Goal: Information Seeking & Learning: Learn about a topic

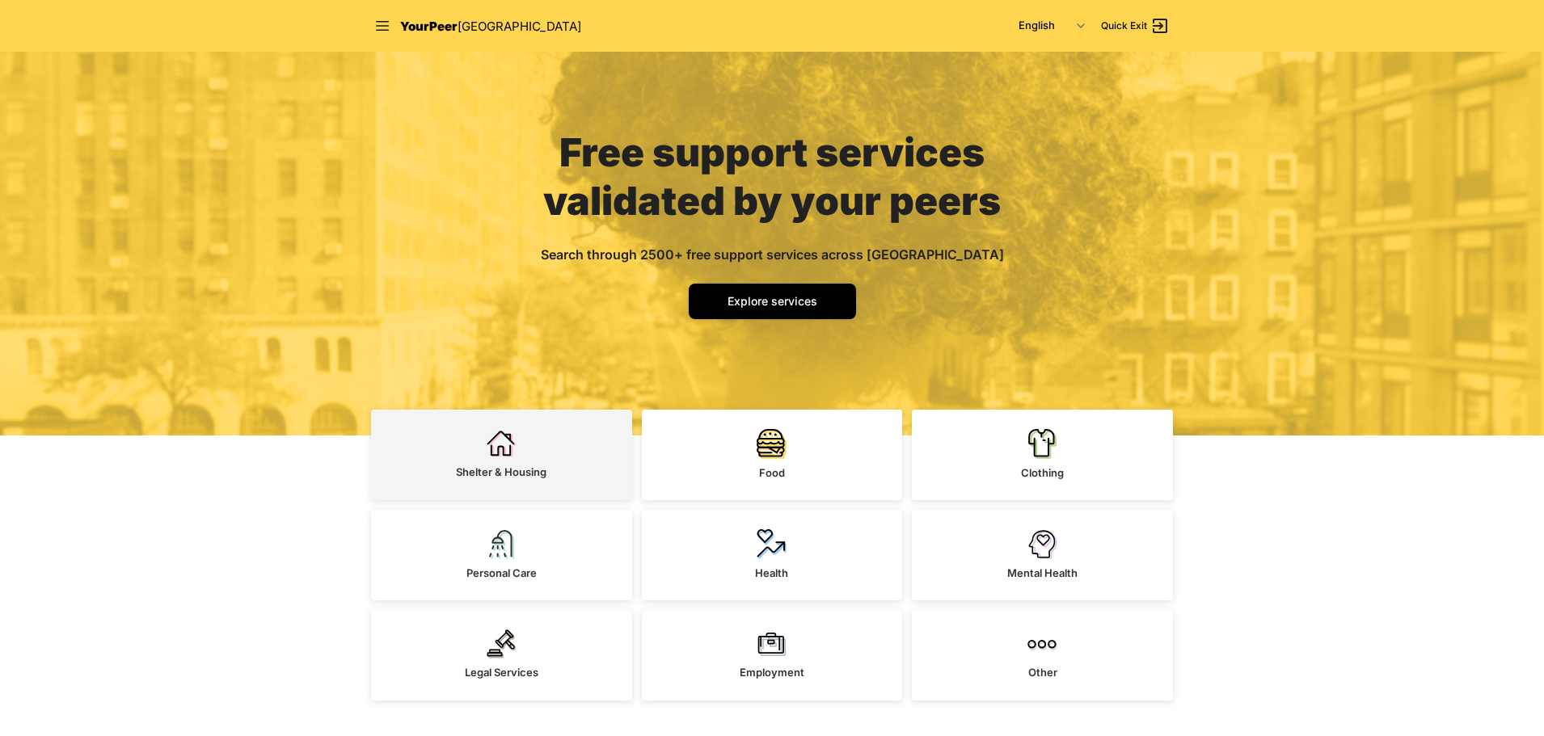
scroll to position [81, 0]
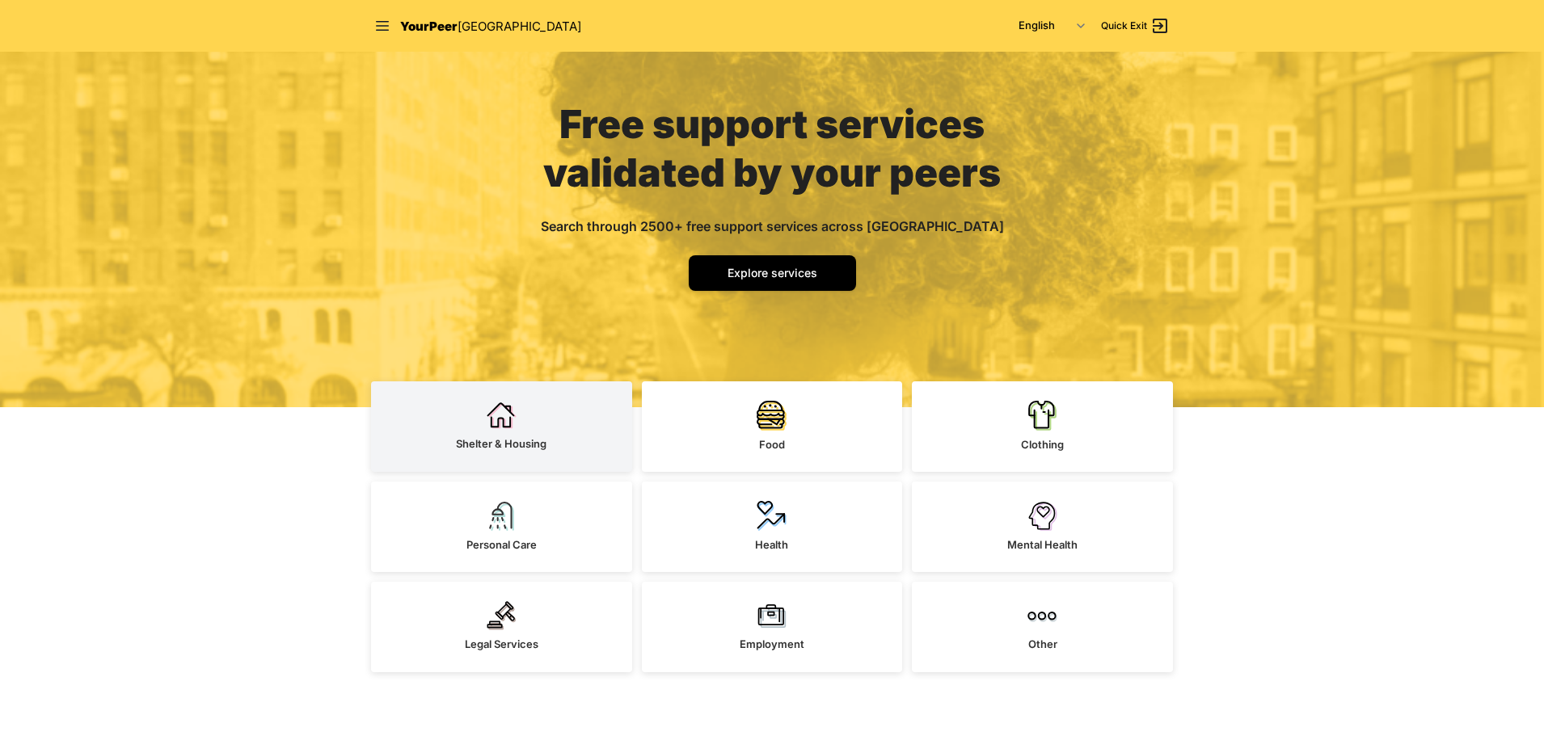
click at [507, 419] on img at bounding box center [502, 415] width 30 height 29
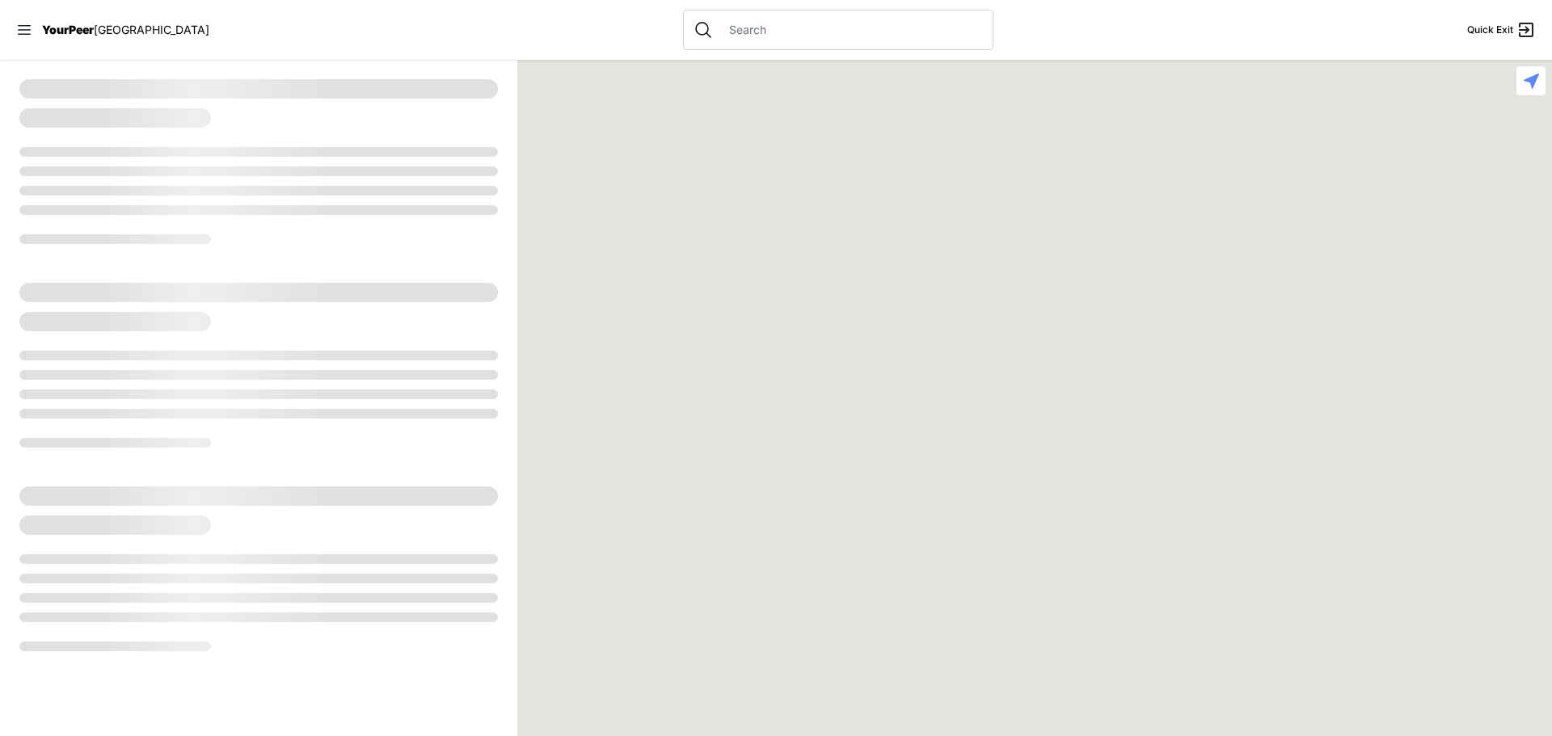
select select "recentlyUpdated"
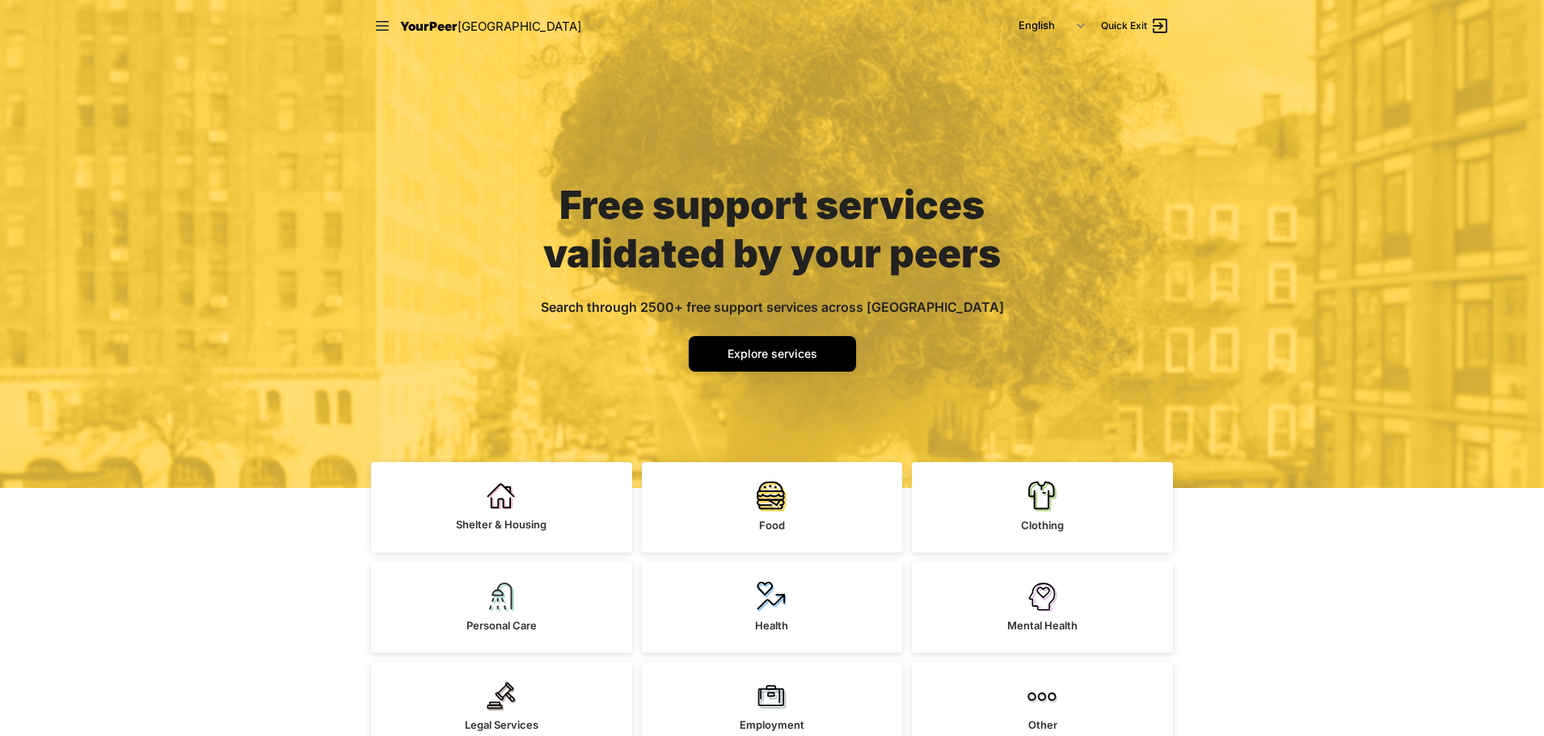
click at [425, 16] on link "YourPeer [GEOGRAPHIC_DATA]" at bounding box center [490, 26] width 181 height 20
click at [383, 20] on icon at bounding box center [382, 26] width 16 height 16
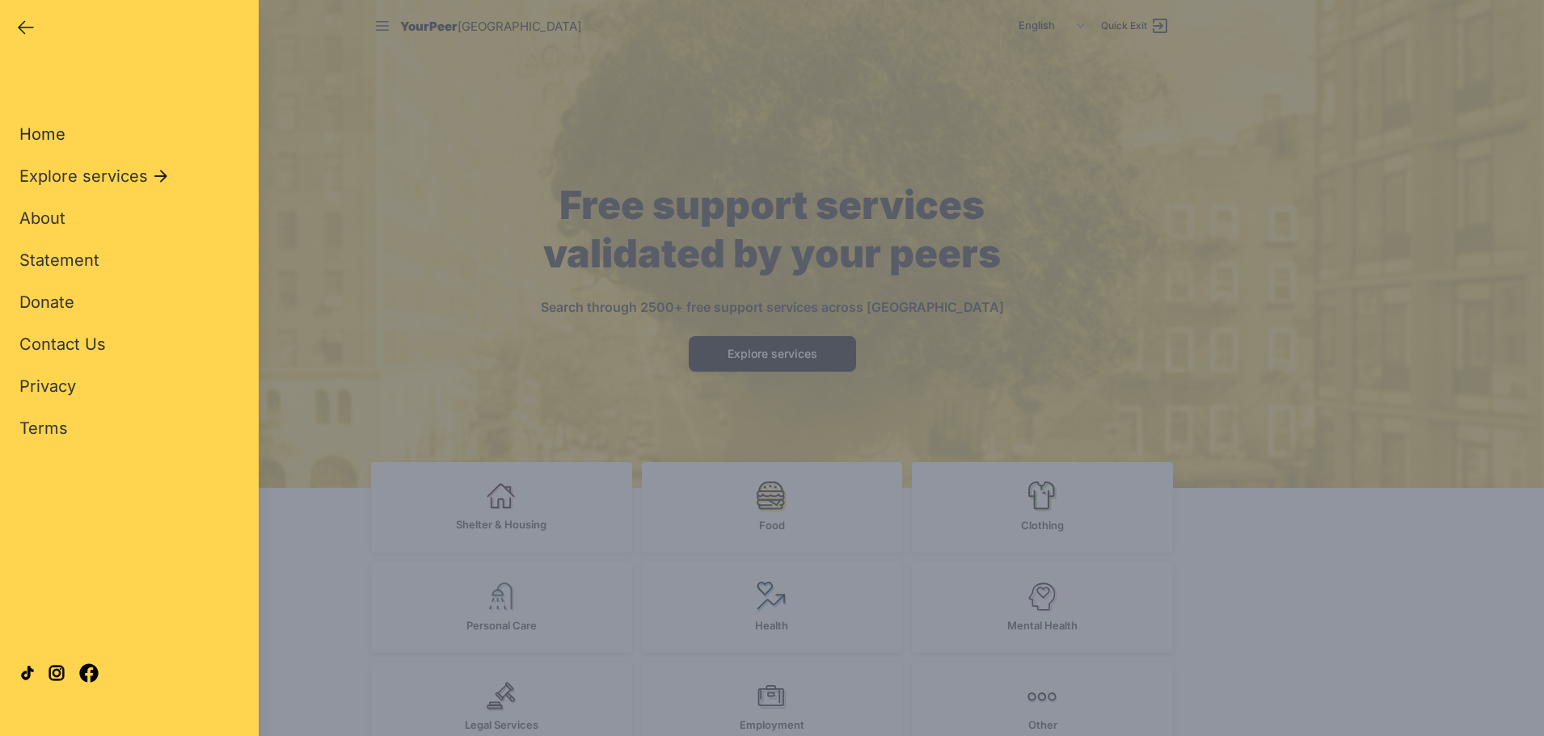
click at [25, 139] on span "Home" at bounding box center [42, 133] width 46 height 19
click at [44, 128] on span "Home" at bounding box center [42, 133] width 46 height 19
click at [57, 138] on span "Home" at bounding box center [42, 133] width 46 height 19
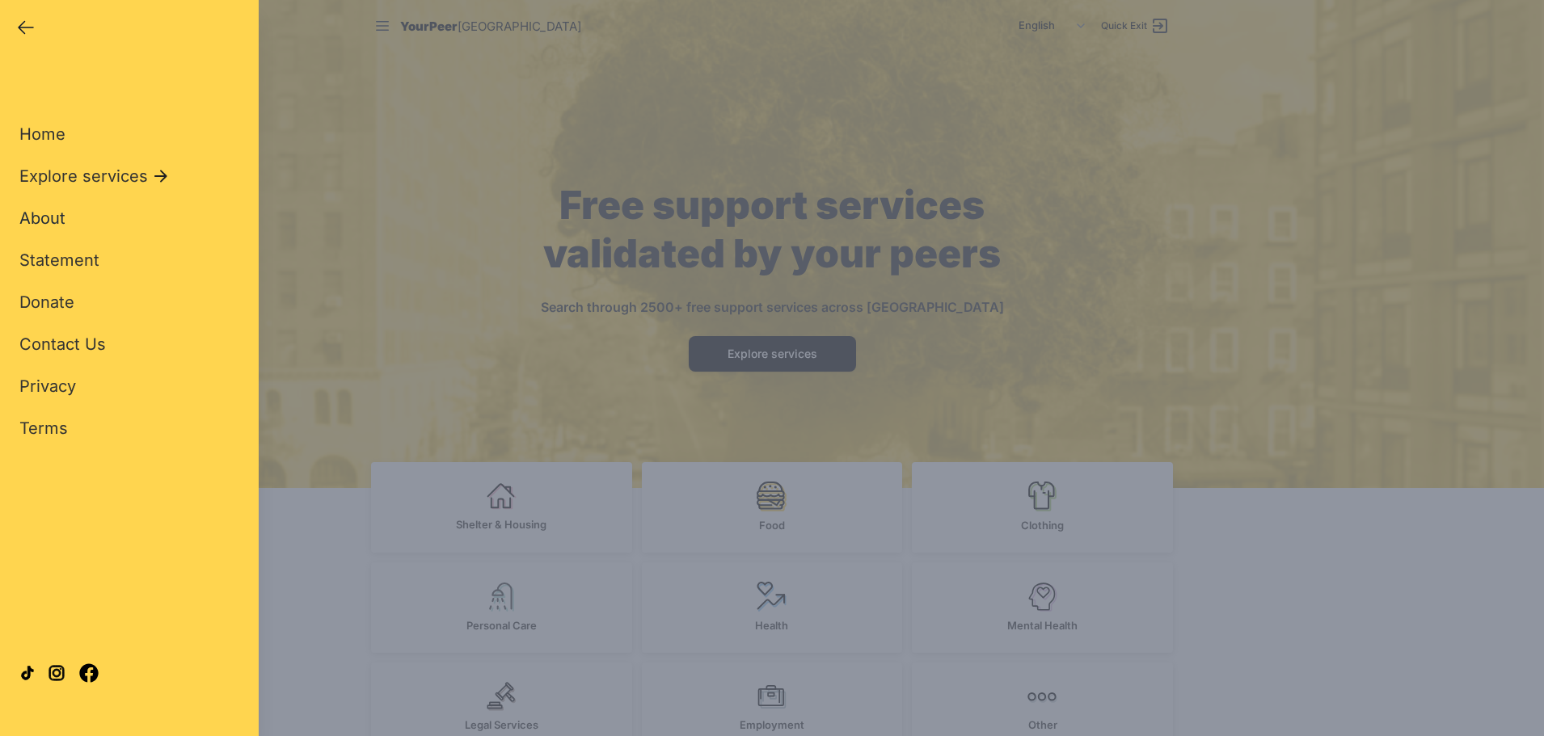
click at [56, 213] on span "About" at bounding box center [42, 218] width 46 height 19
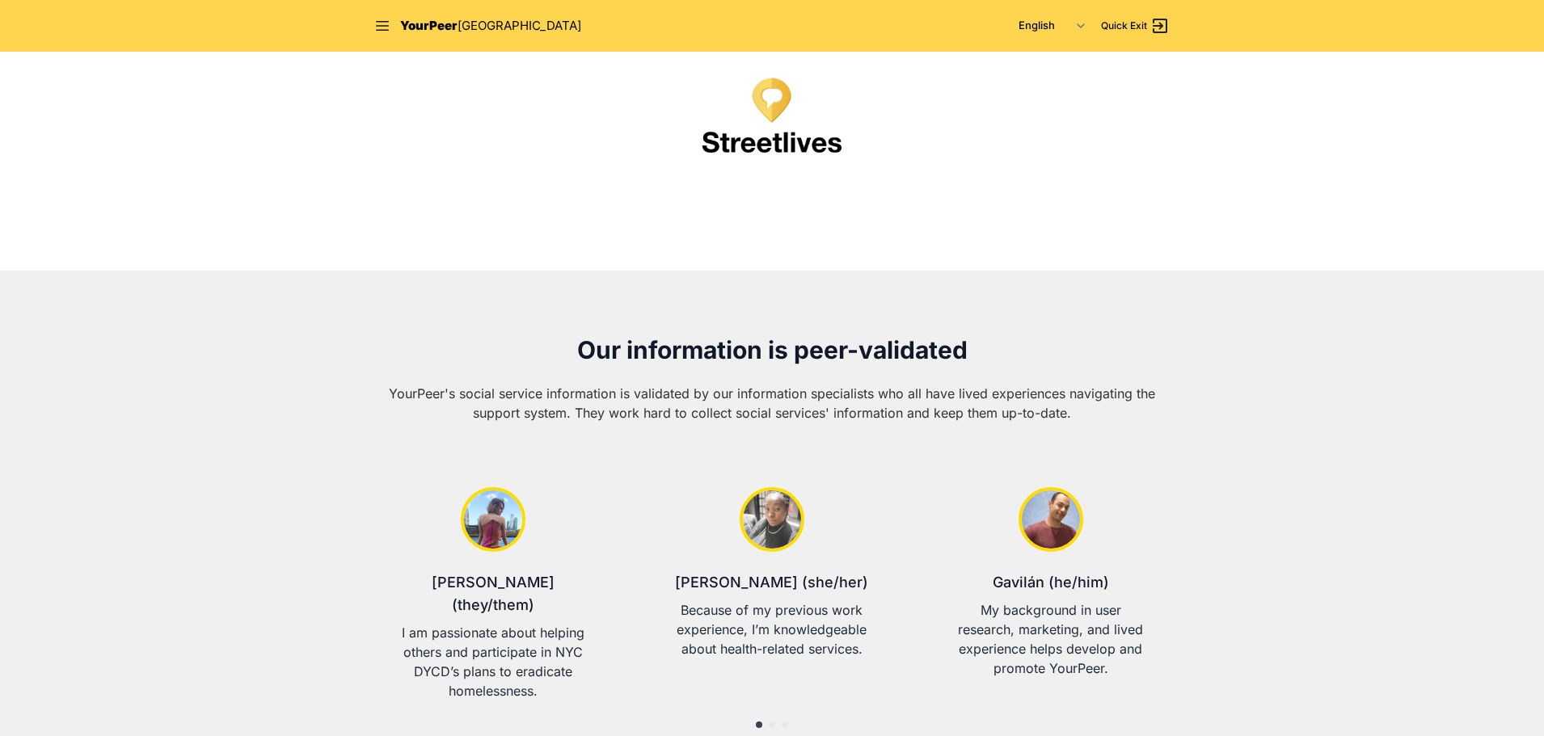
scroll to position [111, 0]
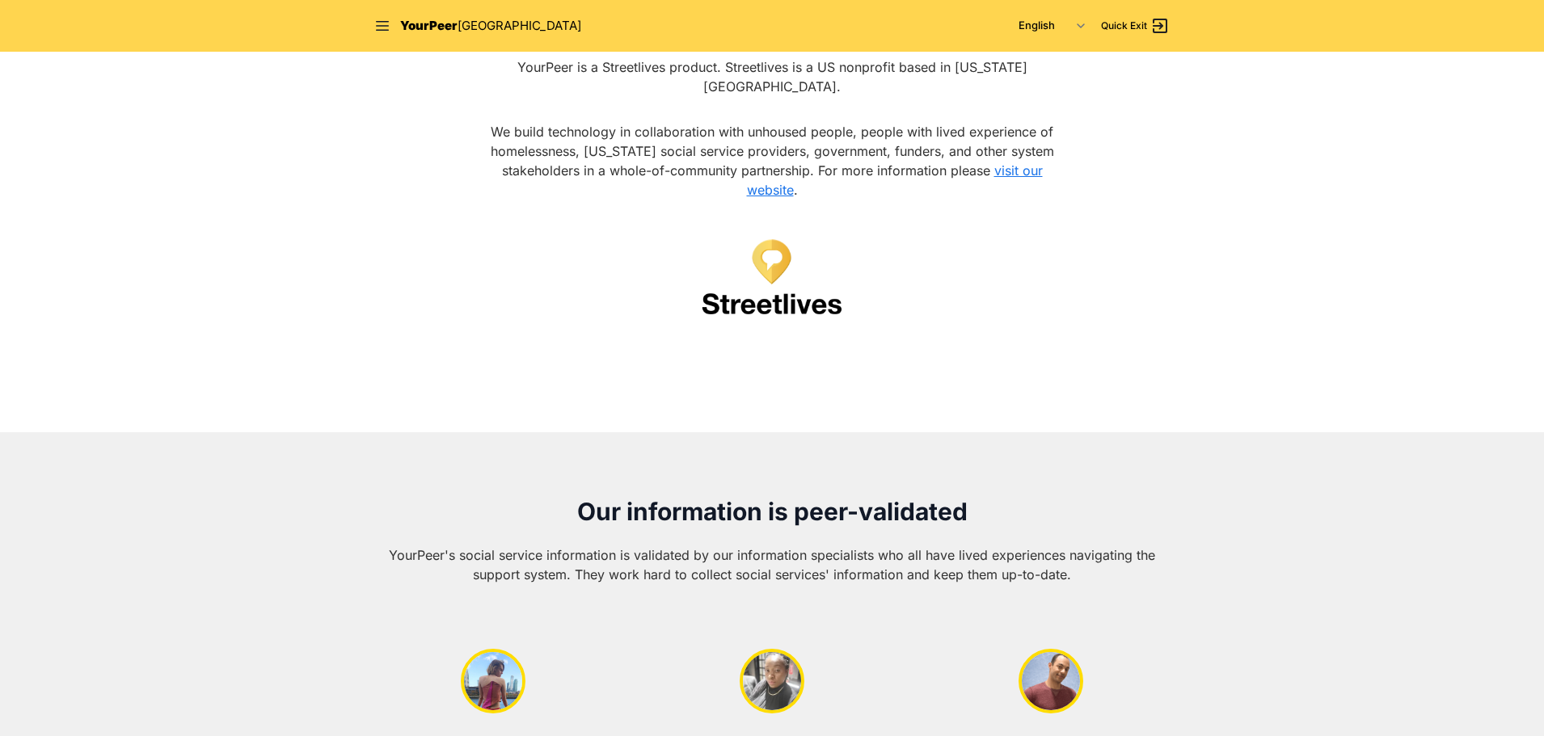
click at [437, 26] on span "YourPeer" at bounding box center [428, 25] width 57 height 15
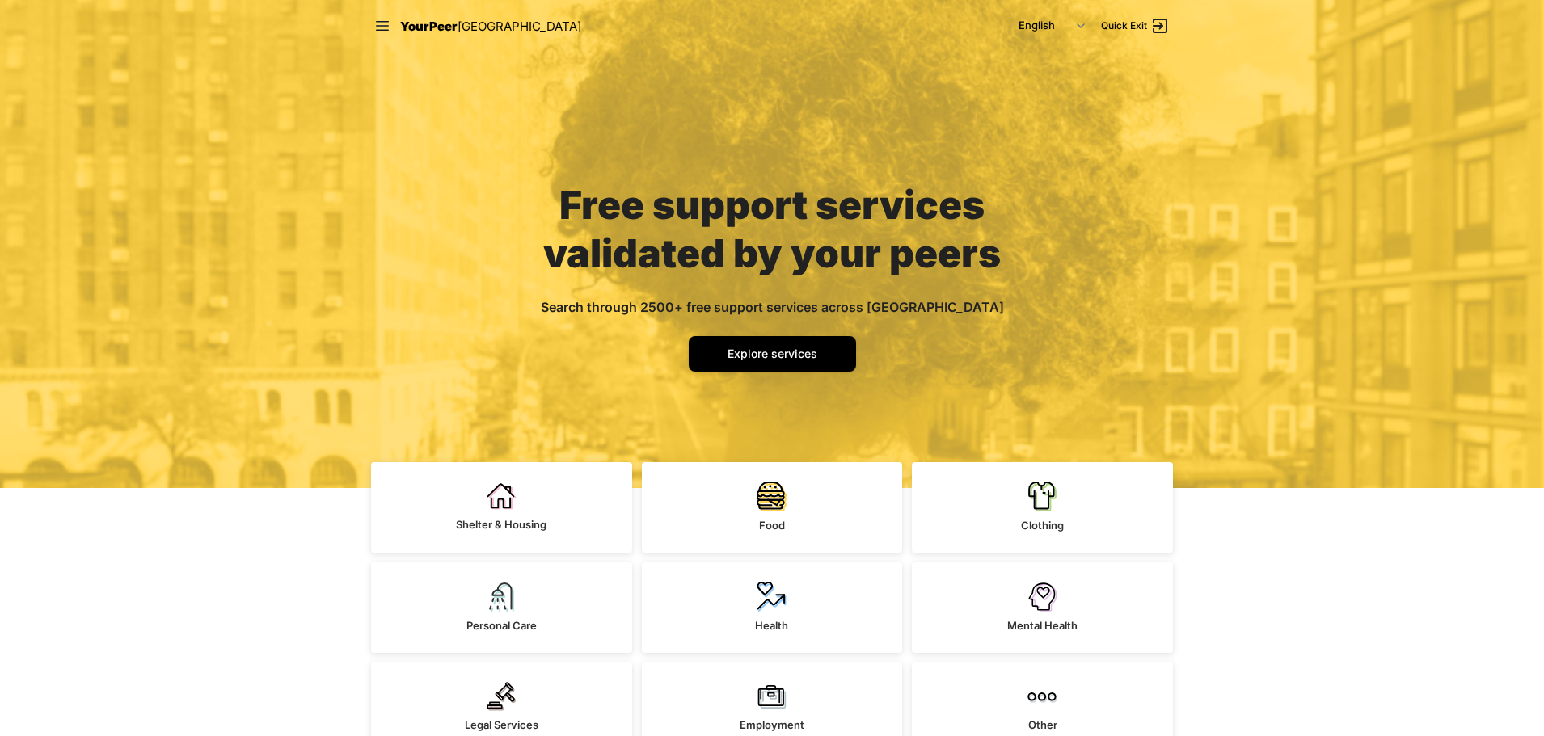
click at [414, 27] on span "YourPeer" at bounding box center [428, 26] width 57 height 15
click at [388, 27] on icon at bounding box center [382, 26] width 16 height 16
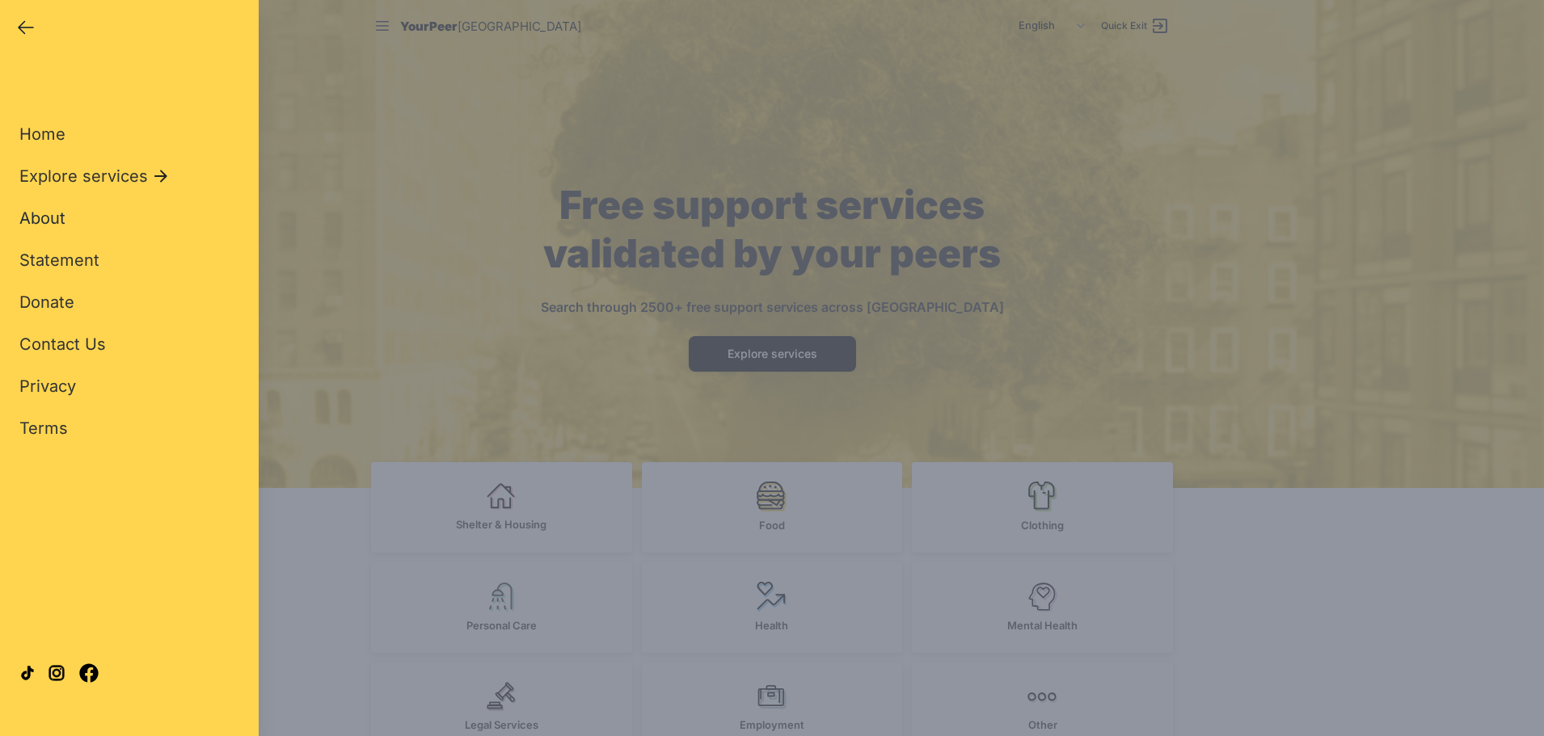
click at [53, 223] on span "About" at bounding box center [42, 218] width 46 height 19
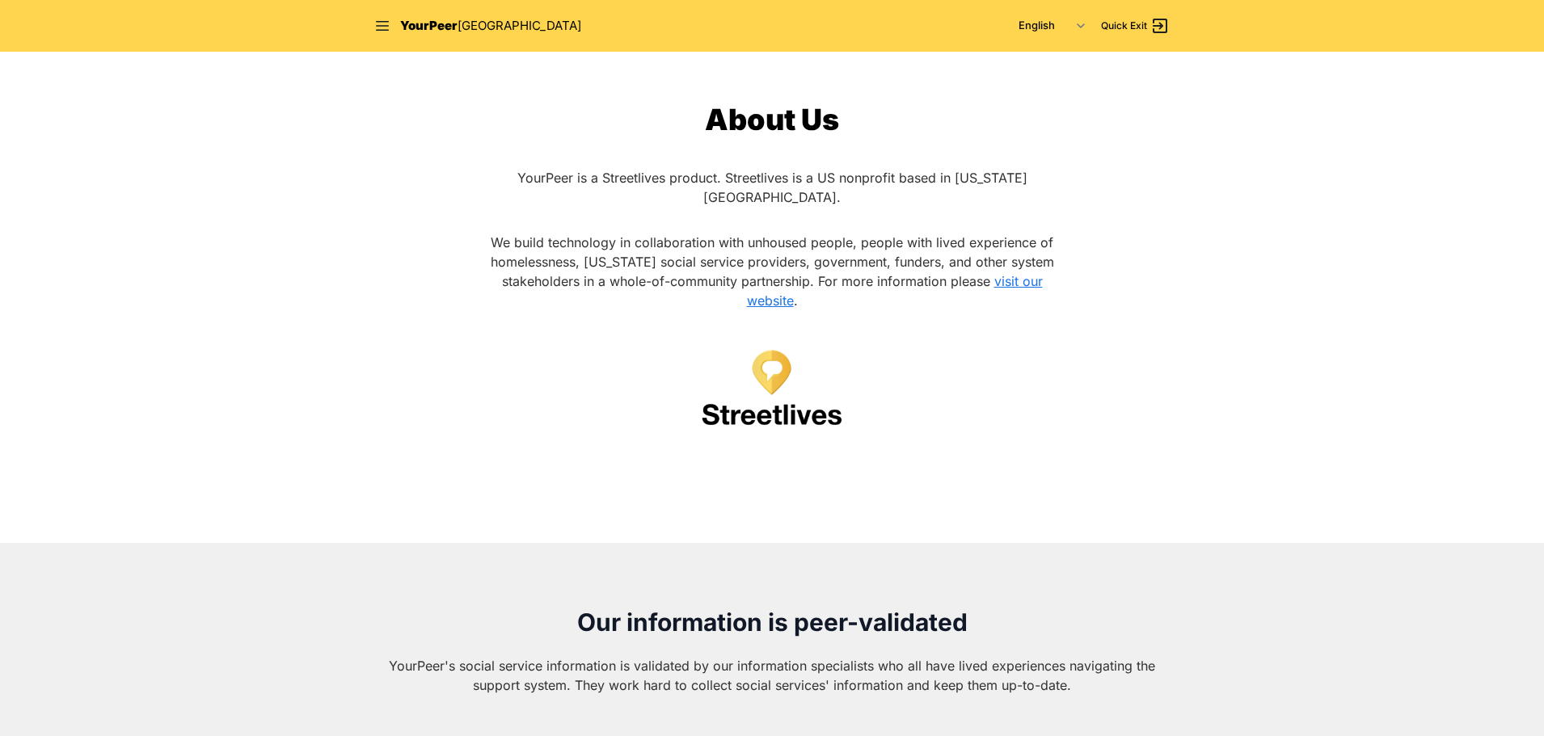
click at [671, 207] on div "About Us YourPeer is a Streetlives product. Streetlives is a US nonprofit based…" at bounding box center [772, 290] width 588 height 375
click at [778, 186] on p "YourPeer is a Streetlives product. Streetlives is a US nonprofit based in [US_S…" at bounding box center [772, 187] width 588 height 39
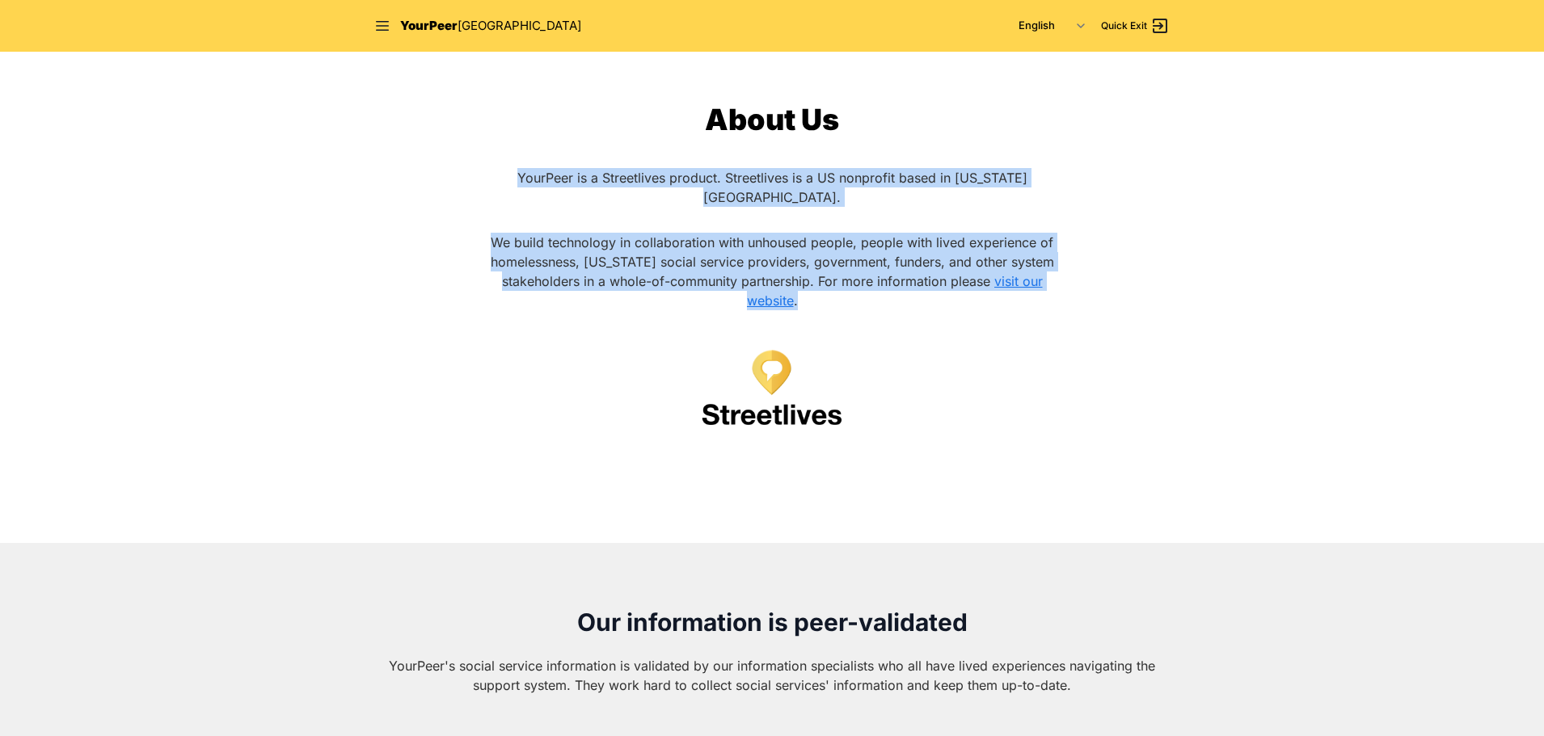
drag, startPoint x: 837, startPoint y: 285, endPoint x: 509, endPoint y: 182, distance: 343.1
click at [509, 182] on div "About Us YourPeer is a Streetlives product. Streetlives is a US nonprofit based…" at bounding box center [772, 290] width 588 height 375
copy div "YourPeer is a Streetlives product. Streetlives is a US nonprofit based in [US_S…"
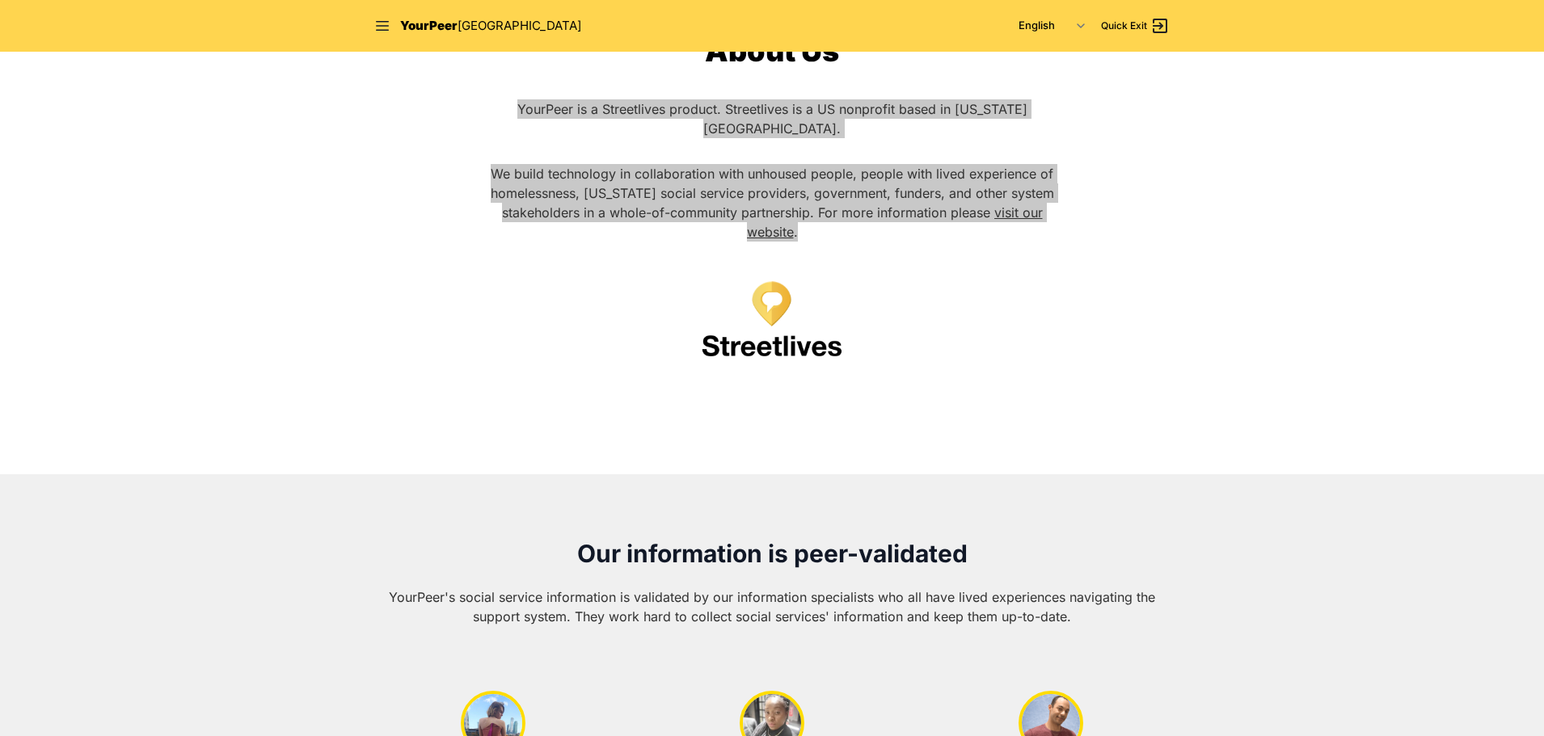
scroll to position [242, 0]
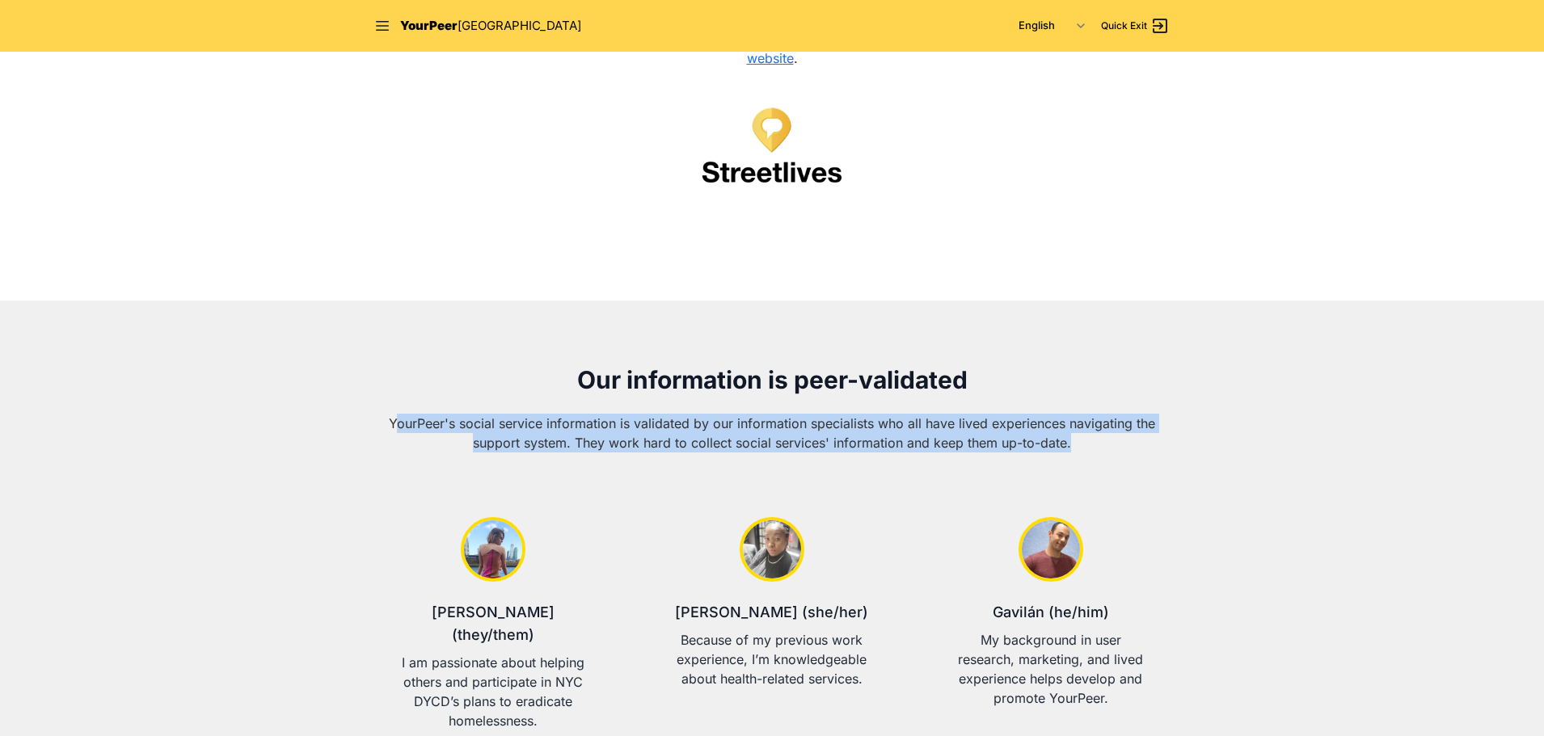
drag, startPoint x: 1077, startPoint y: 419, endPoint x: 397, endPoint y: 406, distance: 679.9
click at [397, 414] on p "YourPeer's social service information is validated by our information specialis…" at bounding box center [771, 433] width 795 height 39
click at [898, 432] on p "YourPeer's social service information is validated by our information specialis…" at bounding box center [771, 433] width 795 height 39
drag, startPoint x: 841, startPoint y: 376, endPoint x: 358, endPoint y: 408, distance: 484.4
click at [358, 408] on div "Our information is peer-validated YourPeer's social service information is vali…" at bounding box center [772, 567] width 828 height 404
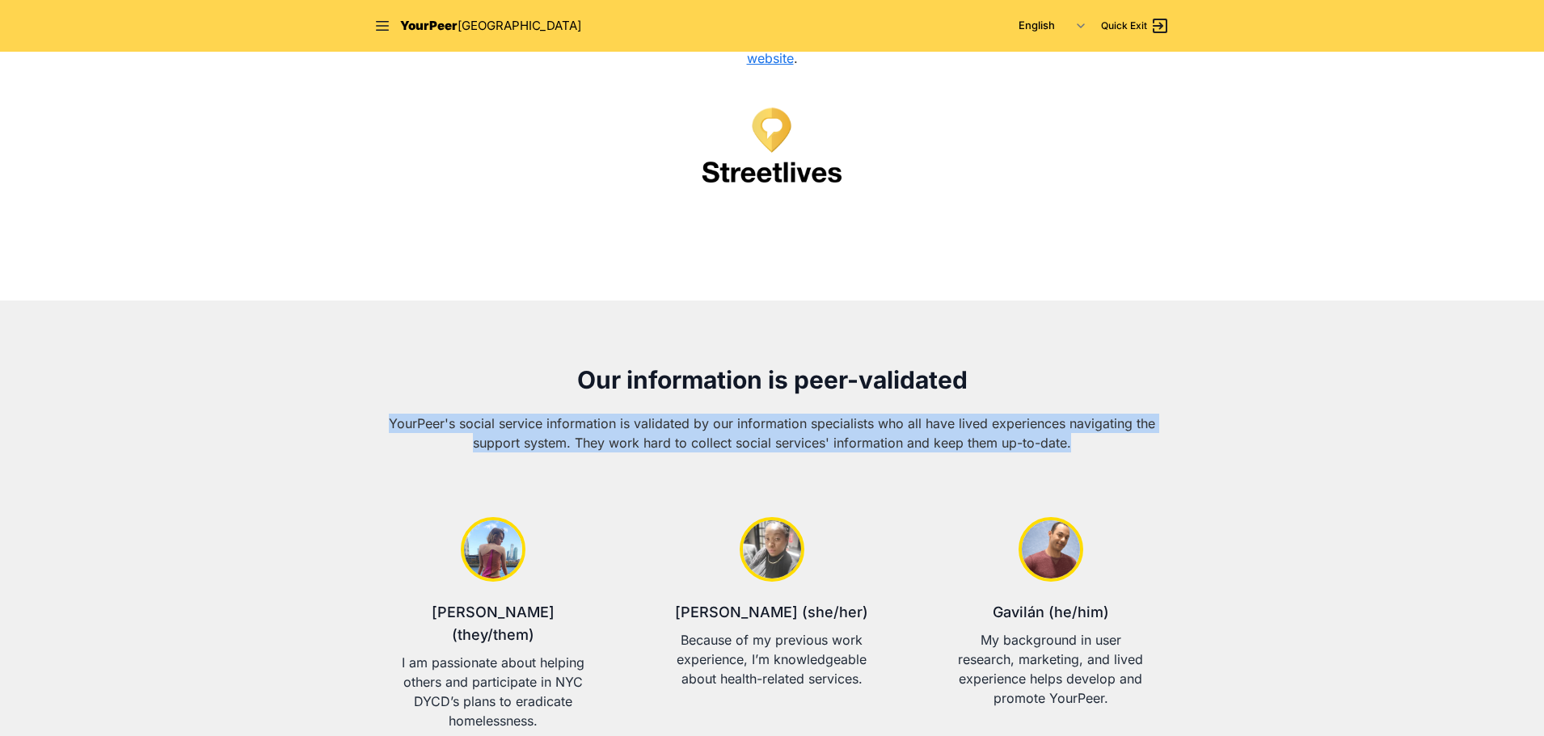
copy span "YourPeer's social service information is validated by our information specialis…"
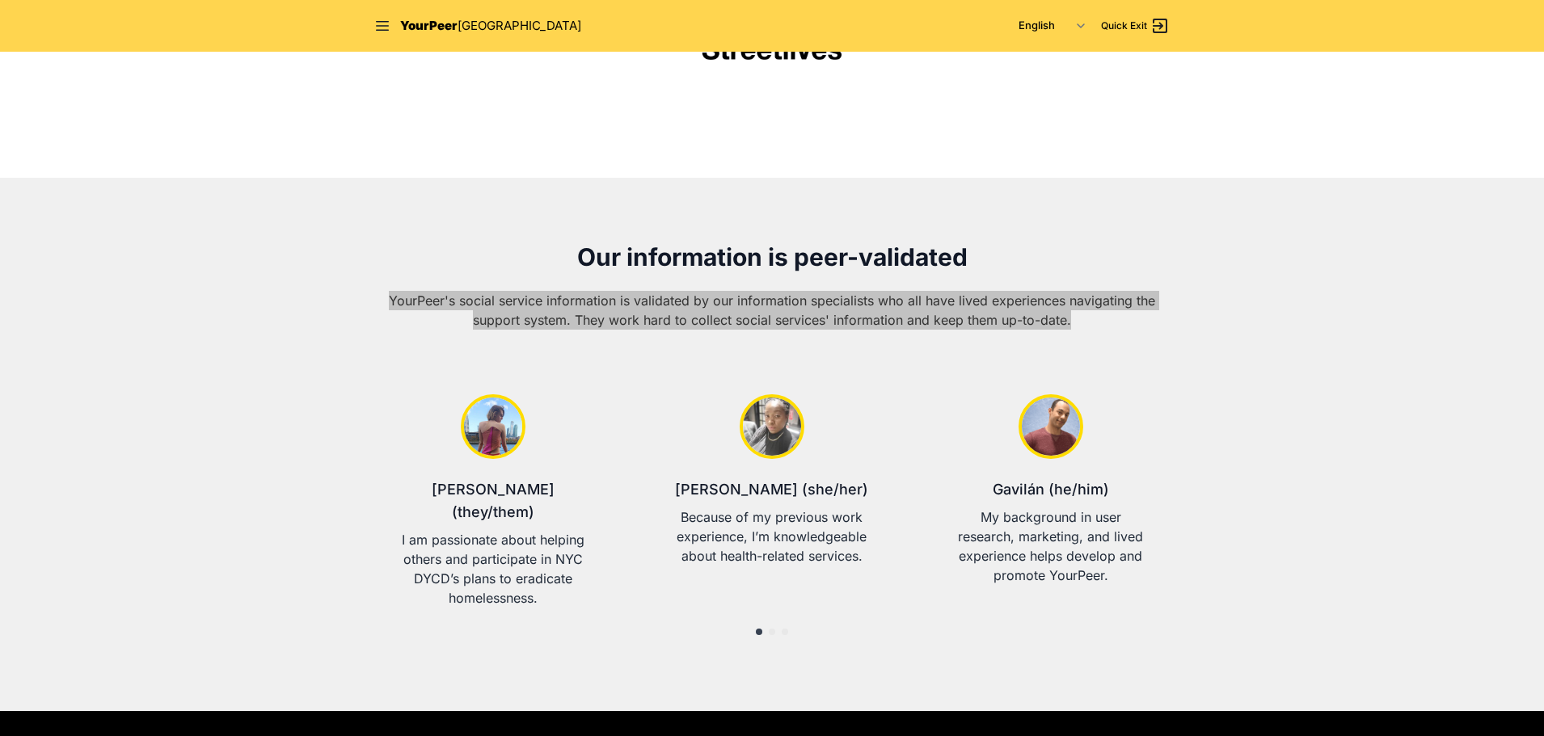
scroll to position [485, 0]
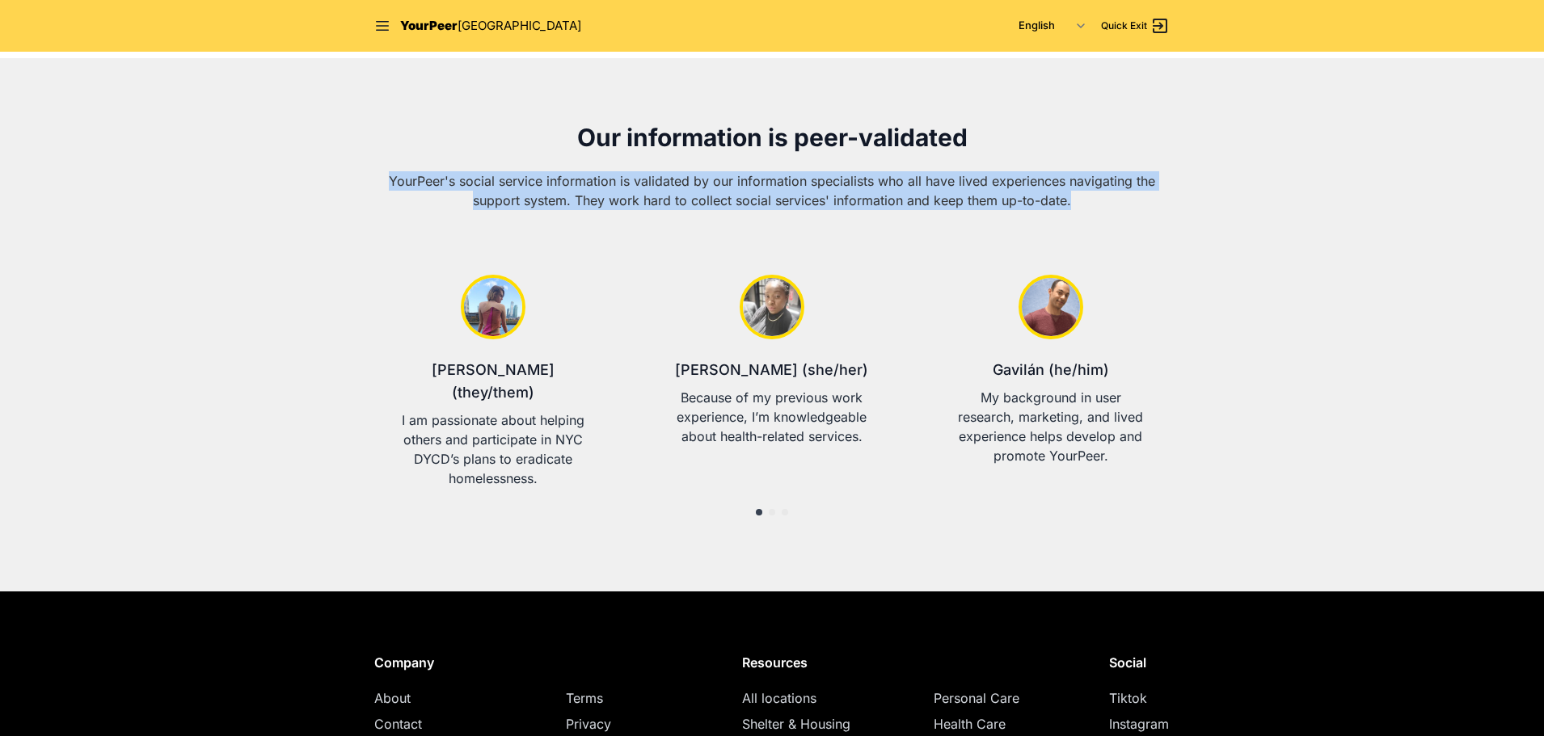
click at [407, 690] on span "About" at bounding box center [392, 698] width 36 height 16
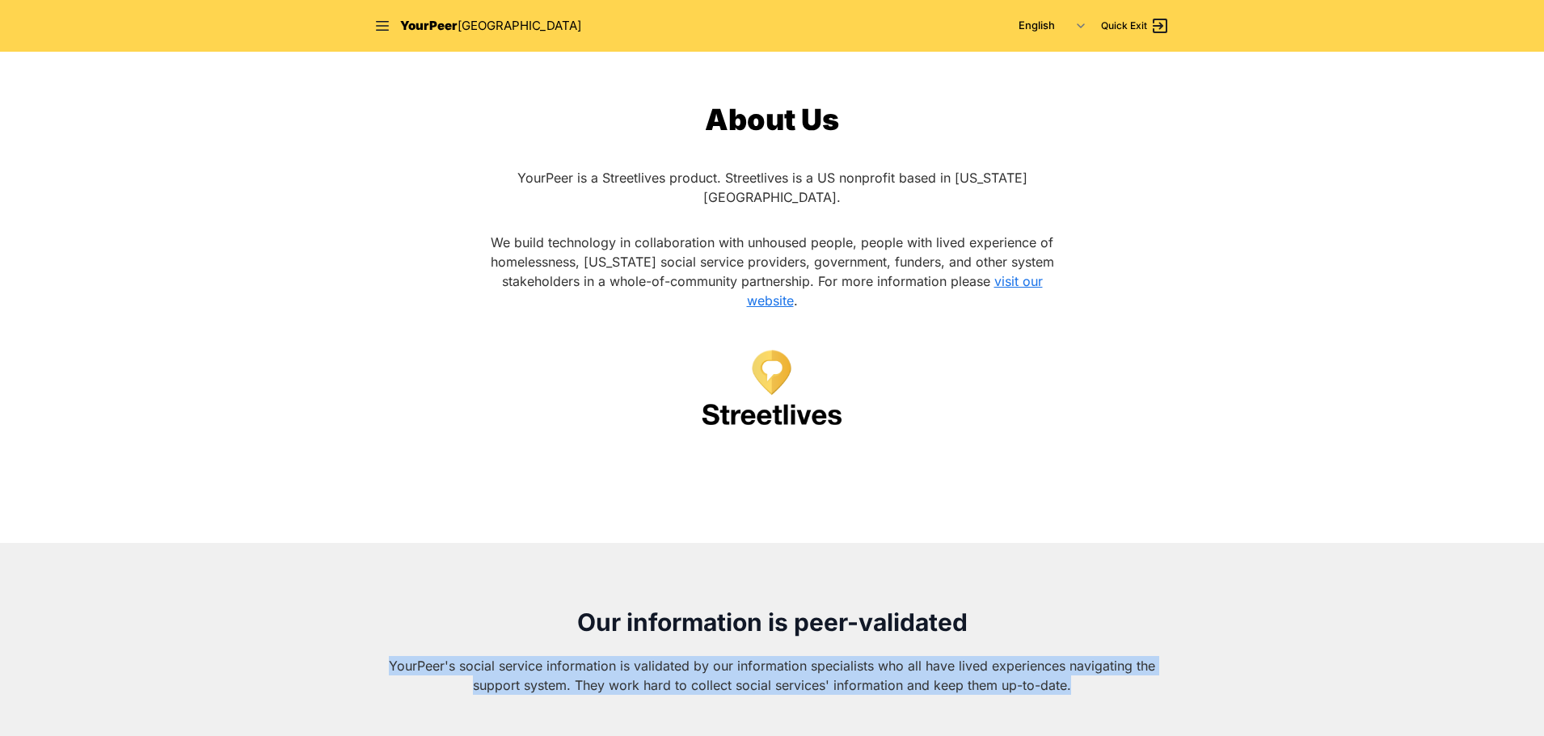
click at [434, 27] on span "YourPeer" at bounding box center [428, 25] width 57 height 15
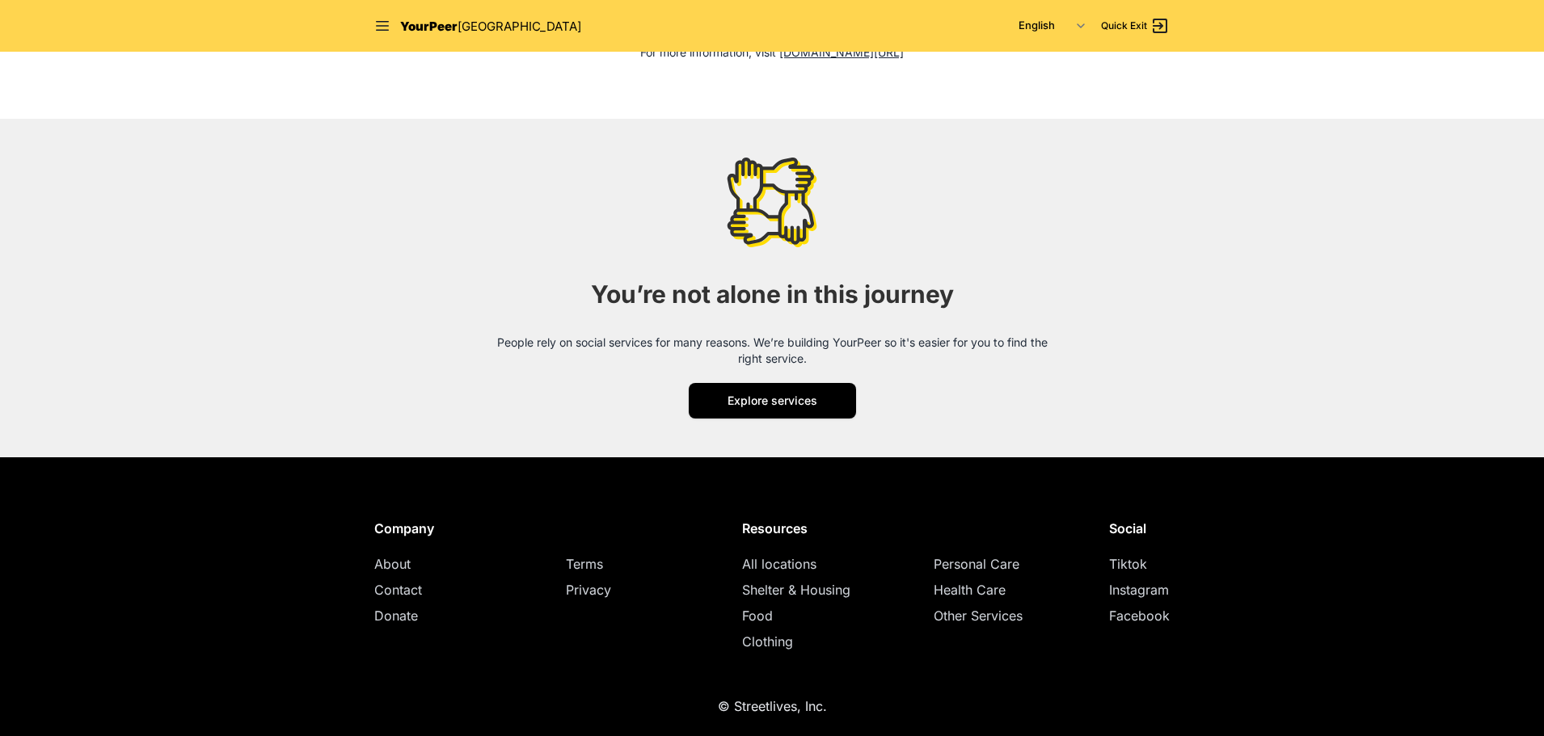
scroll to position [2037, 0]
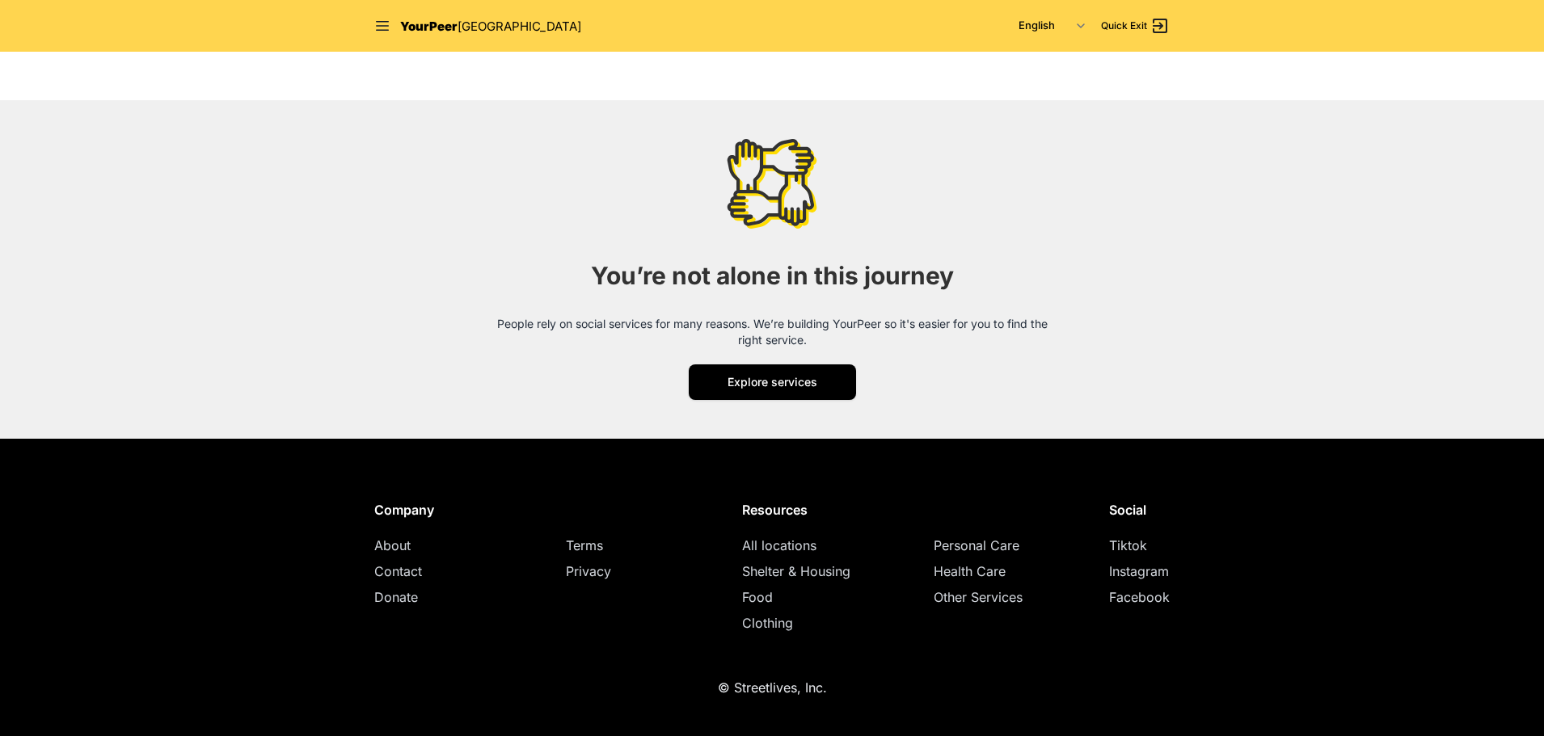
click at [633, 348] on div "You’re not alone in this journey People rely on social services for many reason…" at bounding box center [772, 269] width 588 height 261
